Goal: Register for event/course

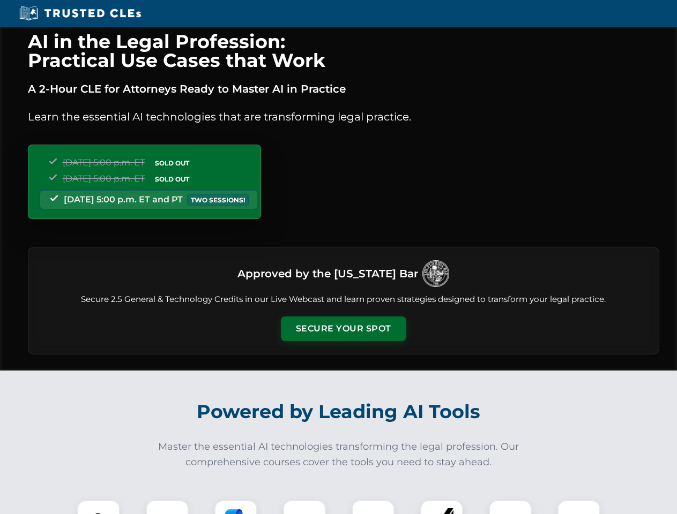
click at [343, 329] on button "Secure Your Spot" at bounding box center [343, 329] width 125 height 25
click at [99, 507] on img at bounding box center [98, 521] width 31 height 31
